Goal: Find specific page/section: Find specific page/section

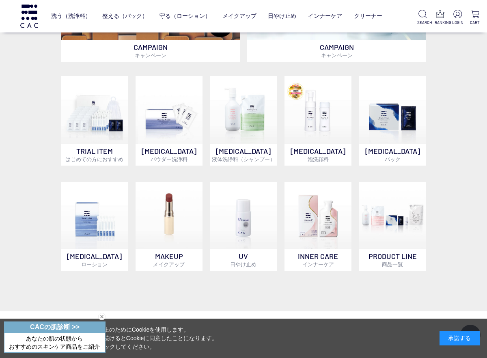
scroll to position [251, 0]
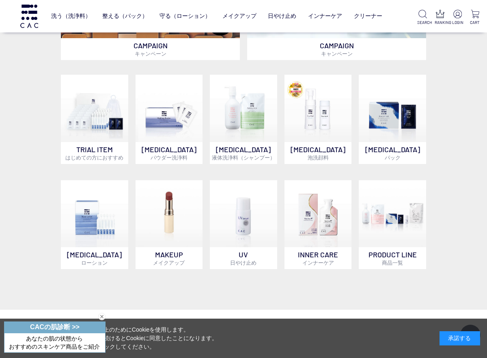
click at [248, 247] on img at bounding box center [243, 213] width 67 height 67
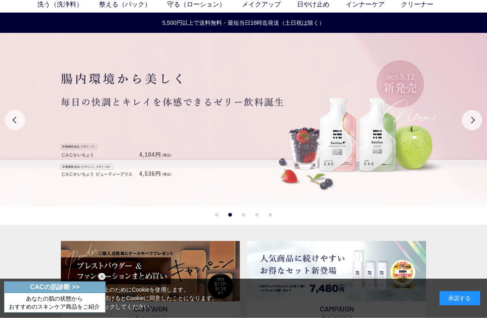
scroll to position [0, 0]
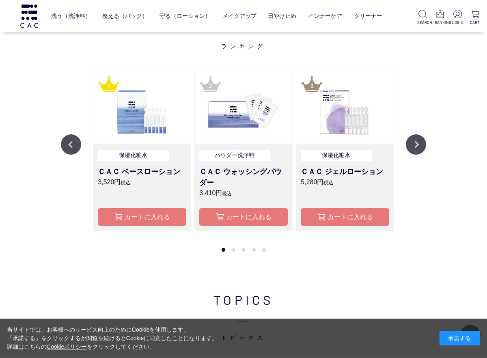
scroll to position [604, 0]
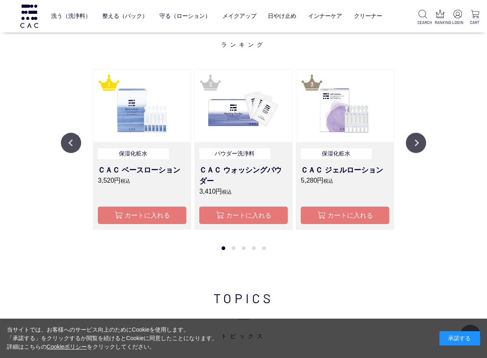
click at [411, 147] on button "Next" at bounding box center [416, 143] width 20 height 20
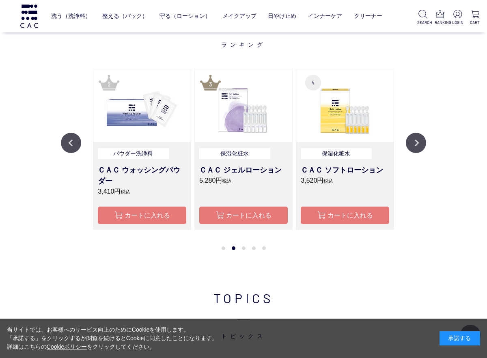
click at [418, 145] on button "Next" at bounding box center [416, 143] width 20 height 20
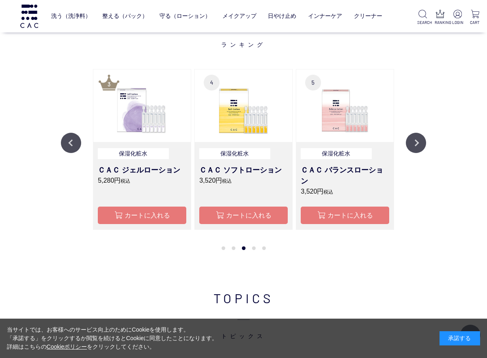
click at [417, 140] on button "Next" at bounding box center [416, 143] width 20 height 20
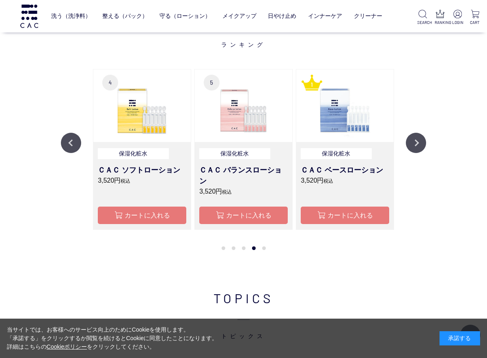
click at [421, 142] on button "Next" at bounding box center [416, 143] width 20 height 20
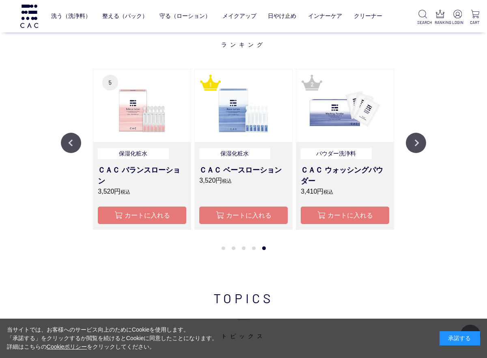
click at [421, 141] on button "Next" at bounding box center [416, 143] width 20 height 20
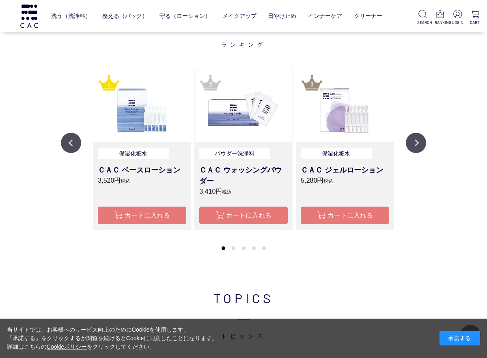
click at [413, 146] on button "Next" at bounding box center [416, 143] width 20 height 20
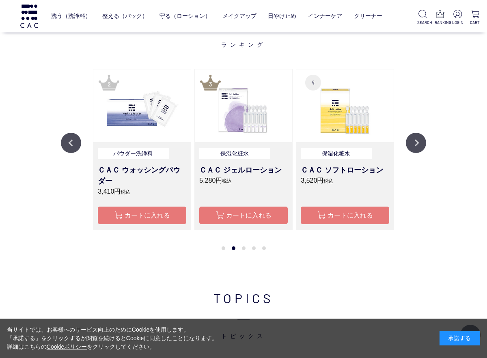
click at [417, 142] on button "Next" at bounding box center [416, 143] width 20 height 20
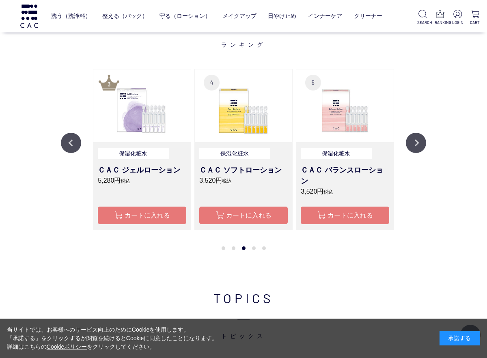
click at [421, 142] on button "Next" at bounding box center [416, 143] width 20 height 20
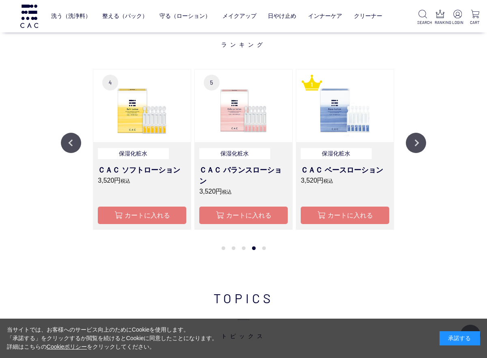
click at [417, 141] on button "Next" at bounding box center [416, 143] width 20 height 20
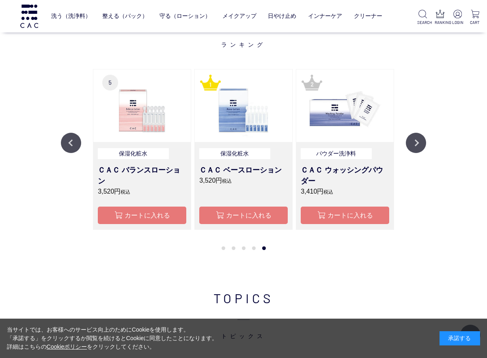
click at [415, 143] on button "Next" at bounding box center [416, 143] width 20 height 20
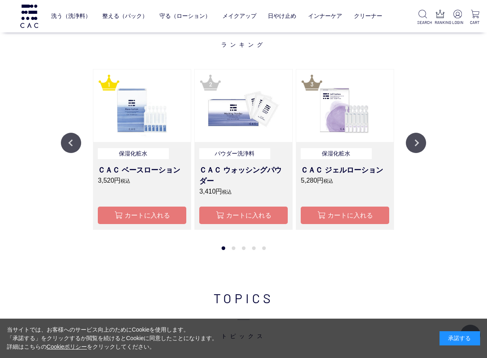
click at [417, 143] on button "Next" at bounding box center [416, 143] width 20 height 20
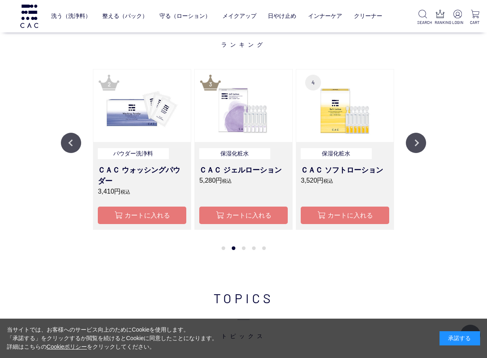
click at [422, 140] on button "Next" at bounding box center [416, 143] width 20 height 20
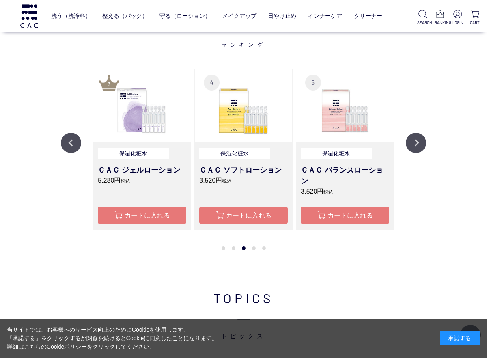
click at [418, 144] on button "Next" at bounding box center [416, 143] width 20 height 20
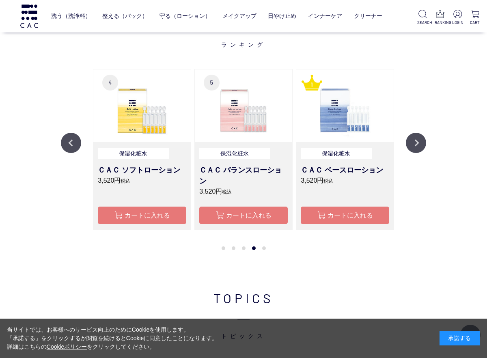
click at [419, 143] on button "Next" at bounding box center [416, 143] width 20 height 20
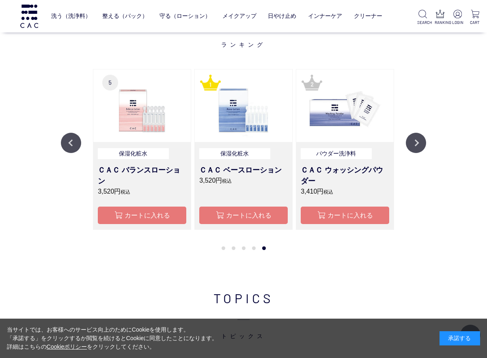
click at [419, 145] on button "Next" at bounding box center [416, 143] width 20 height 20
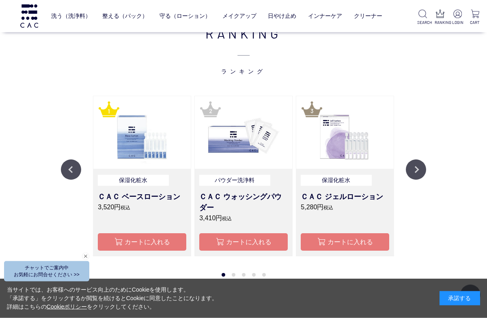
scroll to position [565, 0]
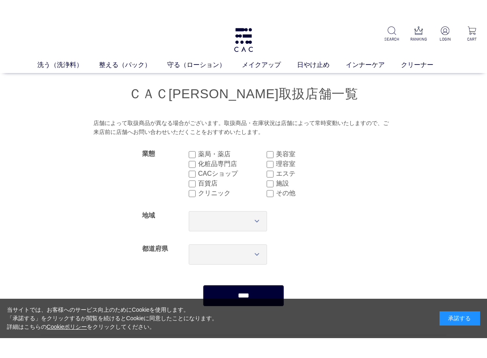
scroll to position [52, 0]
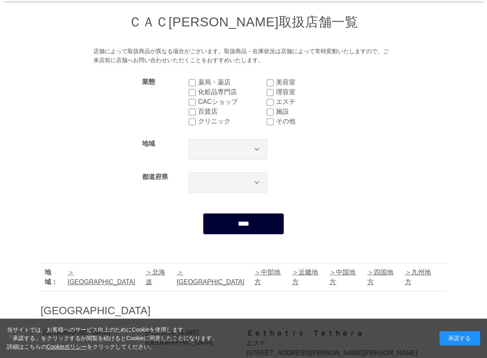
click at [243, 223] on input "****" at bounding box center [243, 224] width 81 height 22
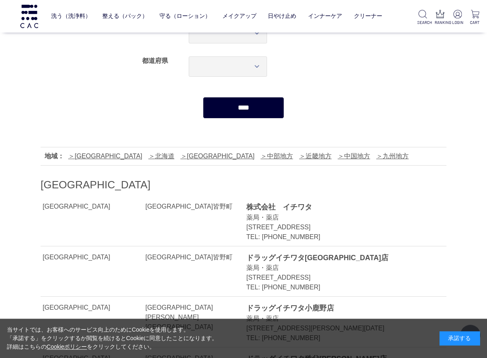
scroll to position [115, 0]
click at [427, 278] on div "[STREET_ADDRESS]" at bounding box center [337, 278] width 182 height 10
click at [261, 158] on link "中部地方" at bounding box center [277, 156] width 32 height 7
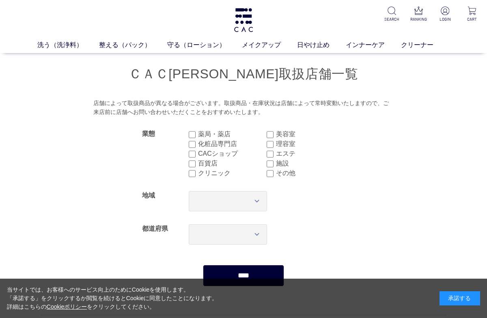
click at [196, 131] on div "薬局・薬店 美容室 化粧品専門店 理容室 CACショップ エステ 百貨店 施設 クリニック その他" at bounding box center [267, 154] width 156 height 62
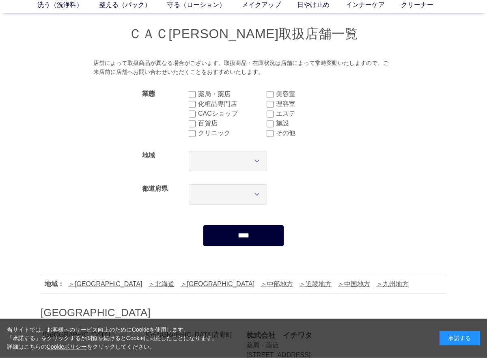
scroll to position [41, 0]
click at [250, 196] on select "*** *** *** *** *** *** *** *** *** *** *** *** **** *** *** *** *** *** *** **…" at bounding box center [228, 194] width 78 height 20
select select "***"
click at [248, 232] on input "****" at bounding box center [243, 236] width 81 height 22
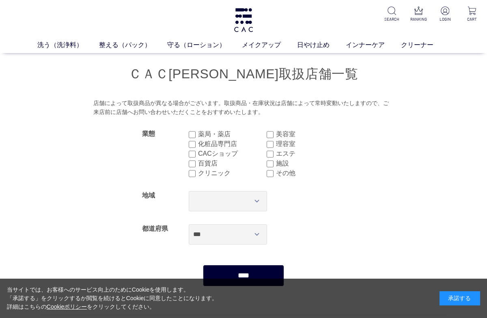
select select "***"
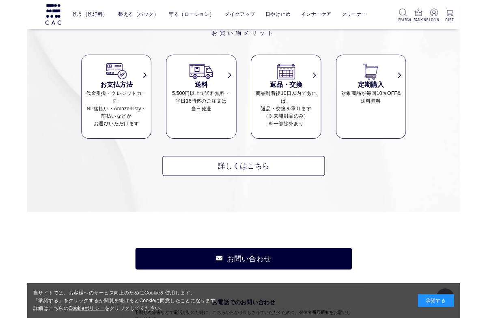
scroll to position [598, 0]
